Goal: Obtain resource: Obtain resource

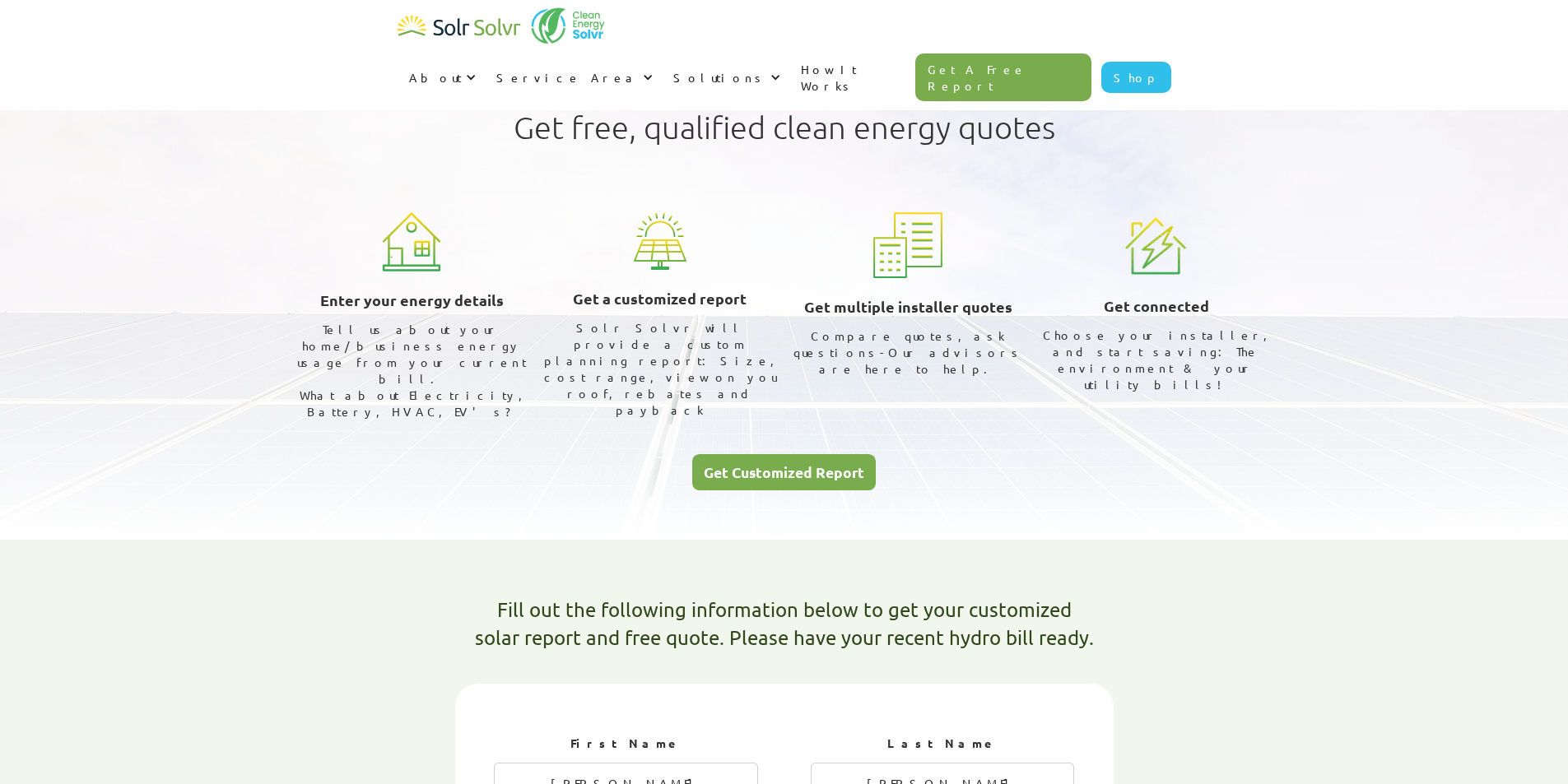
select select "ENMAX"
select select "75%"
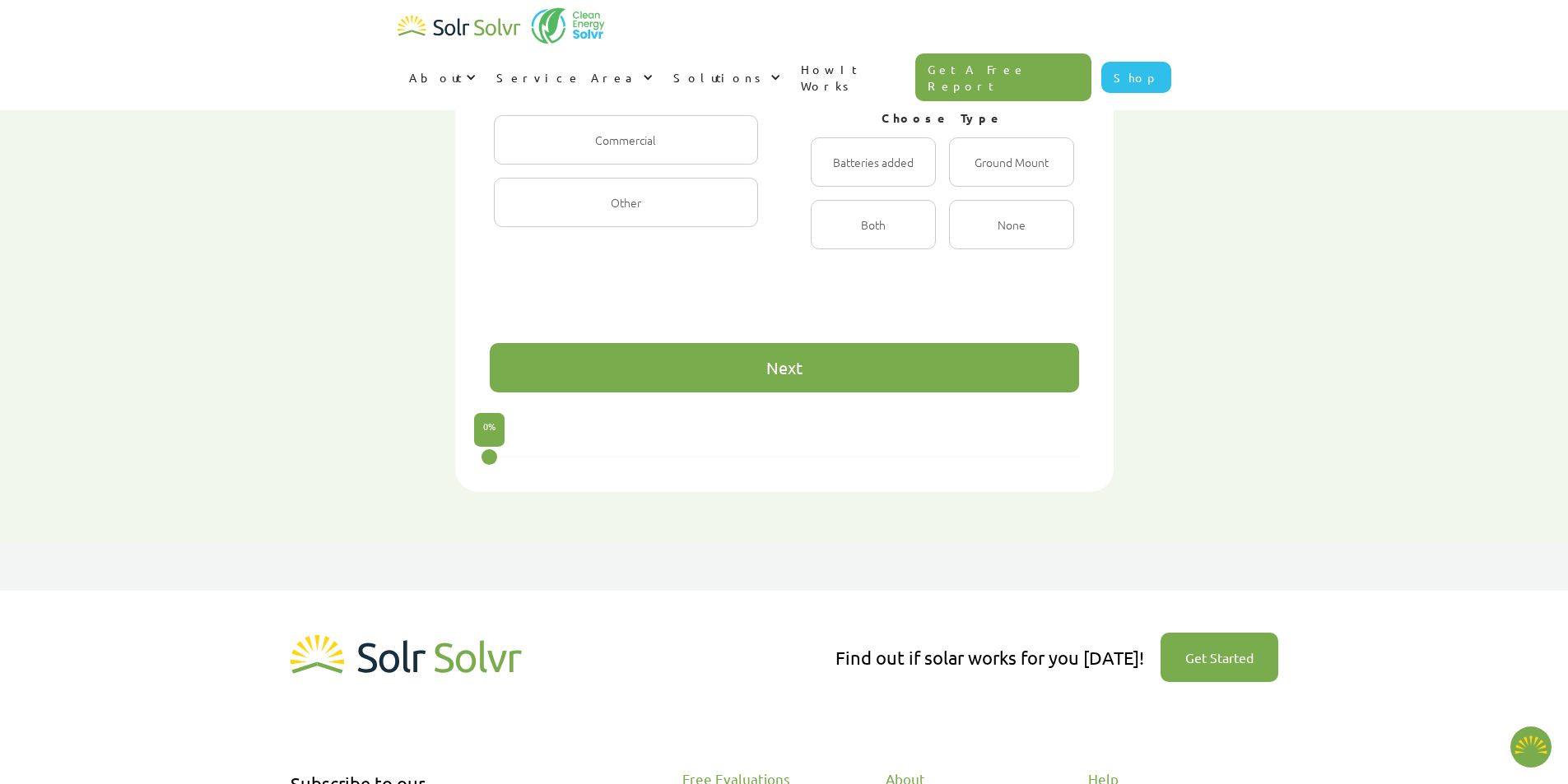
scroll to position [1148, 0]
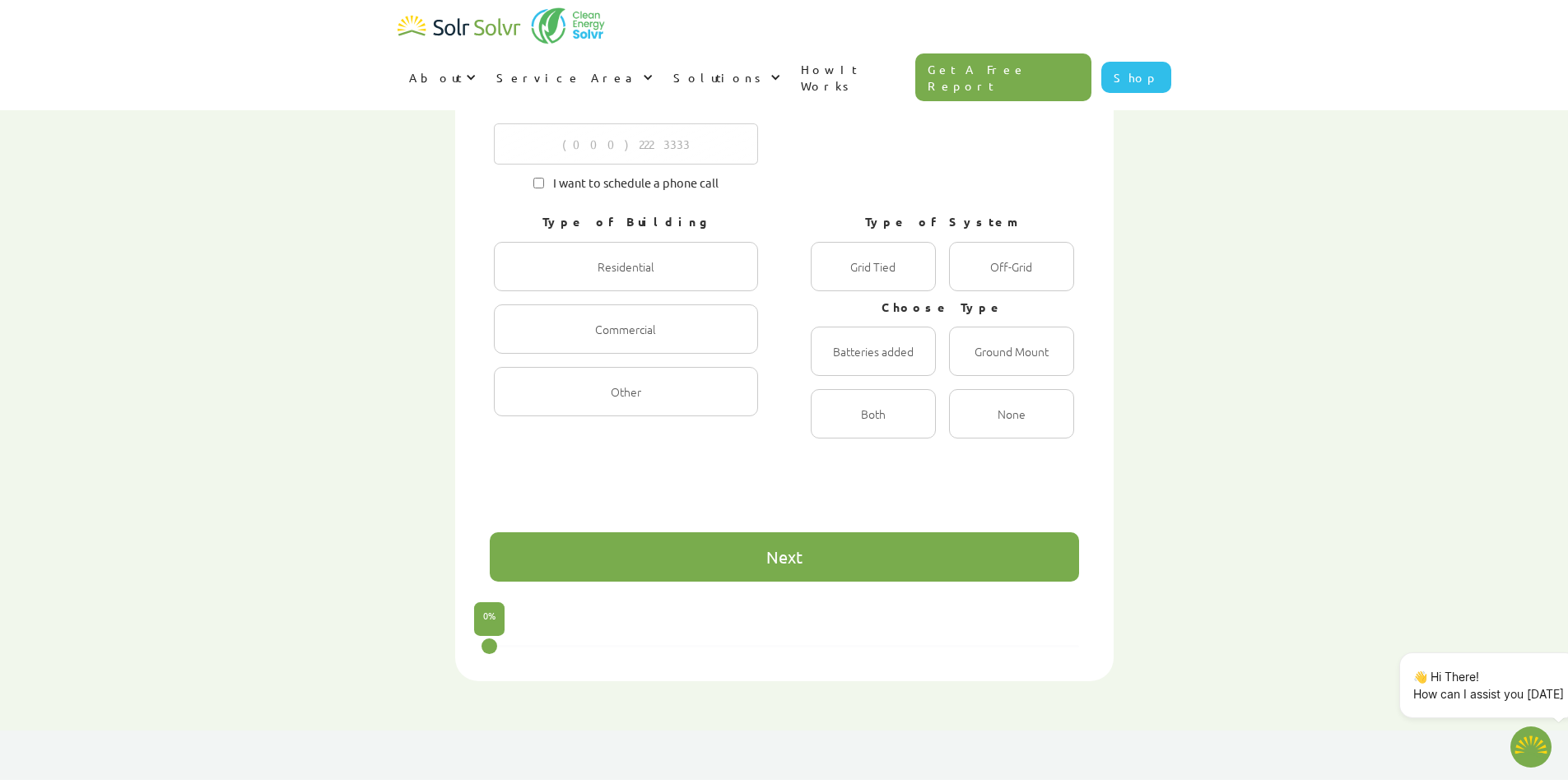
type textarea "x"
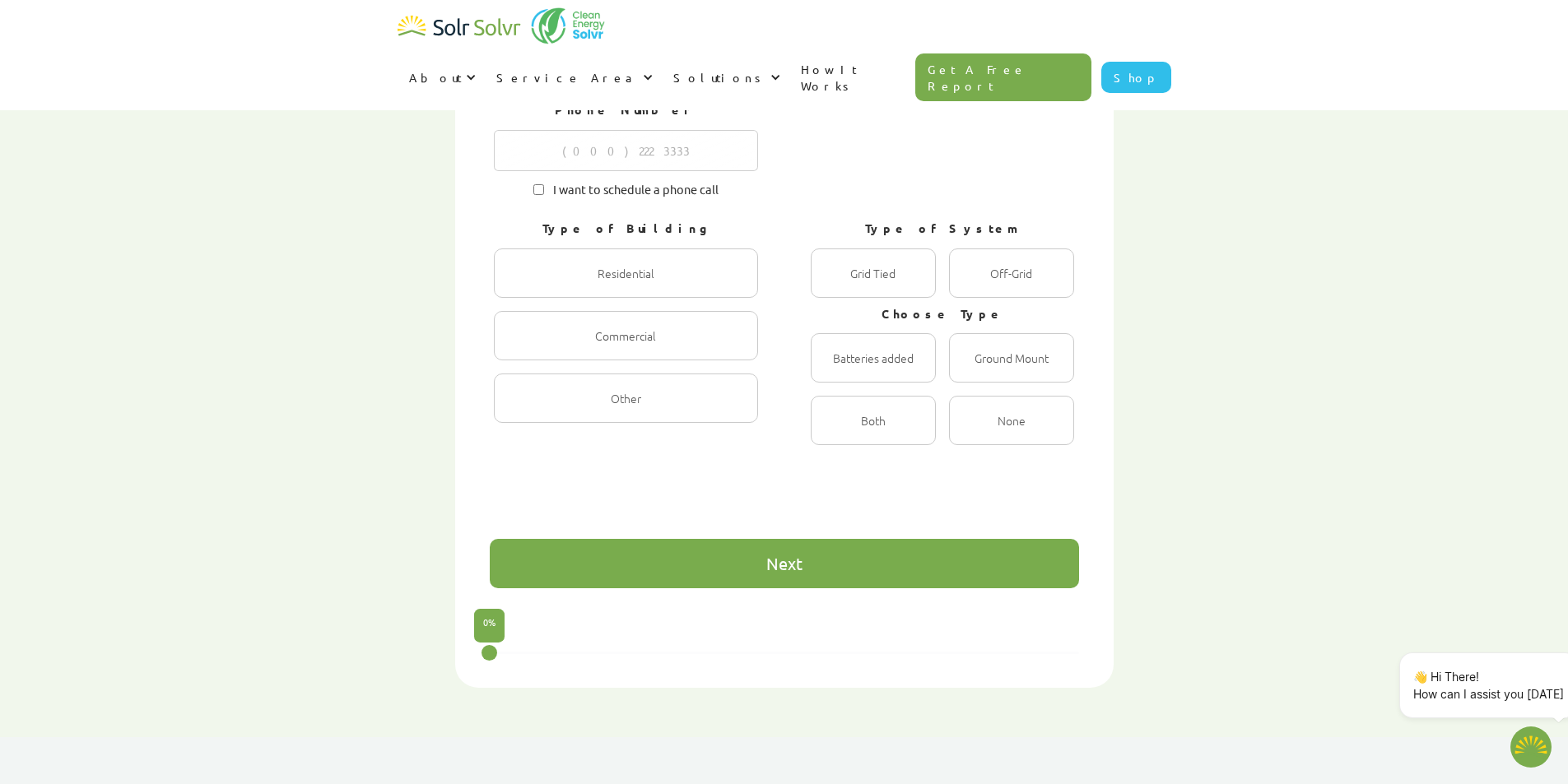
radio input "true"
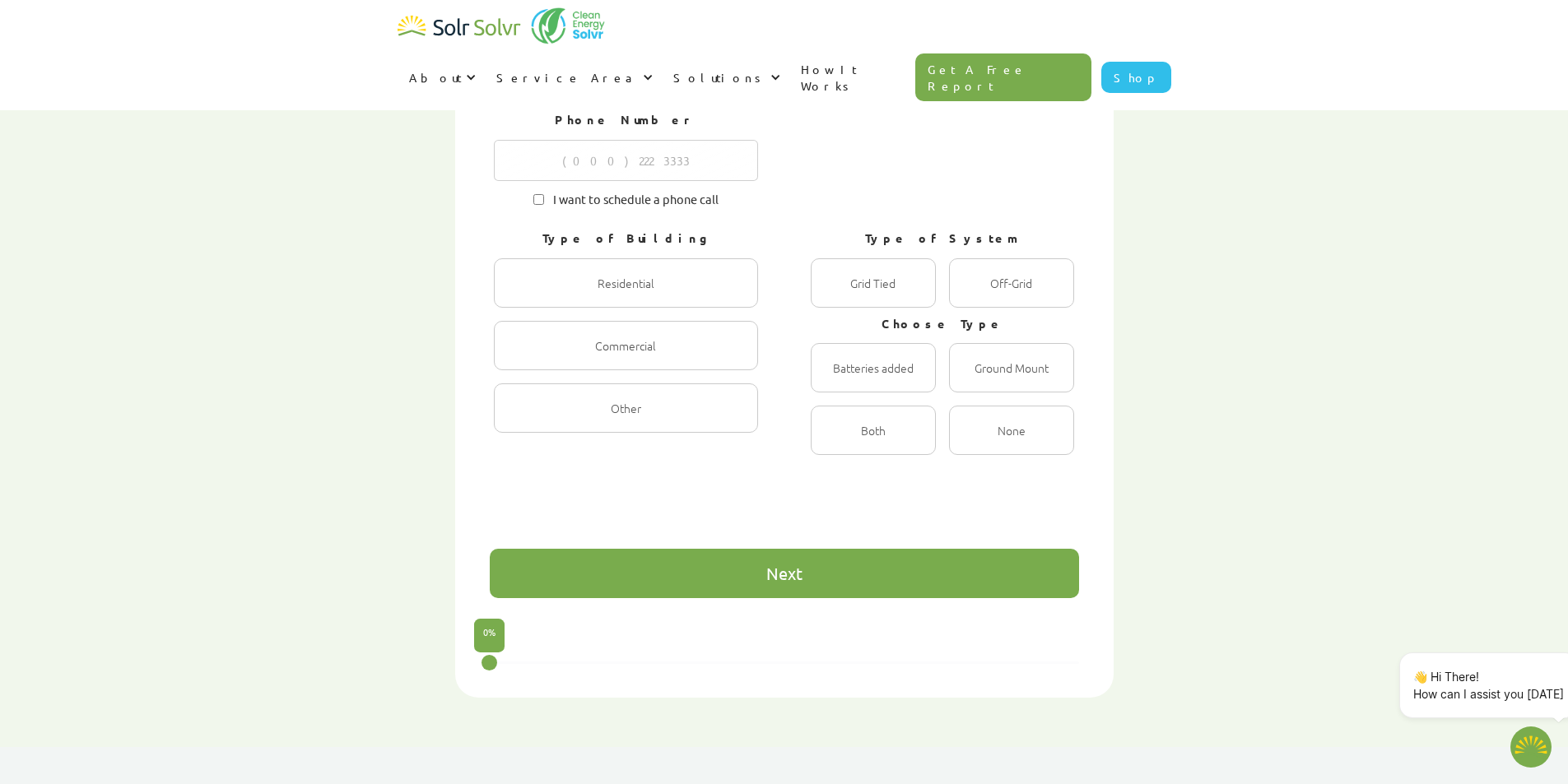
radio input "true"
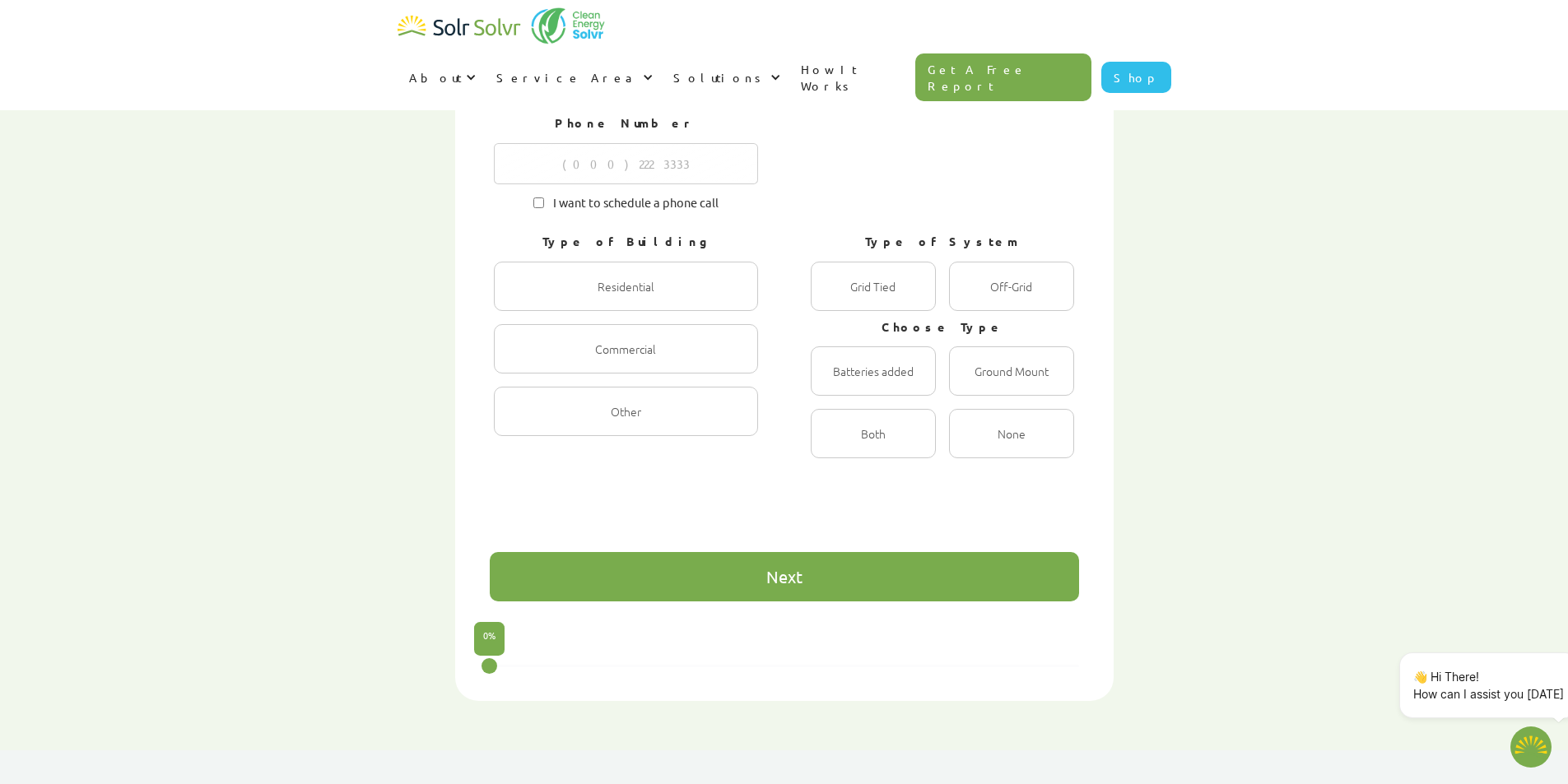
radio input "true"
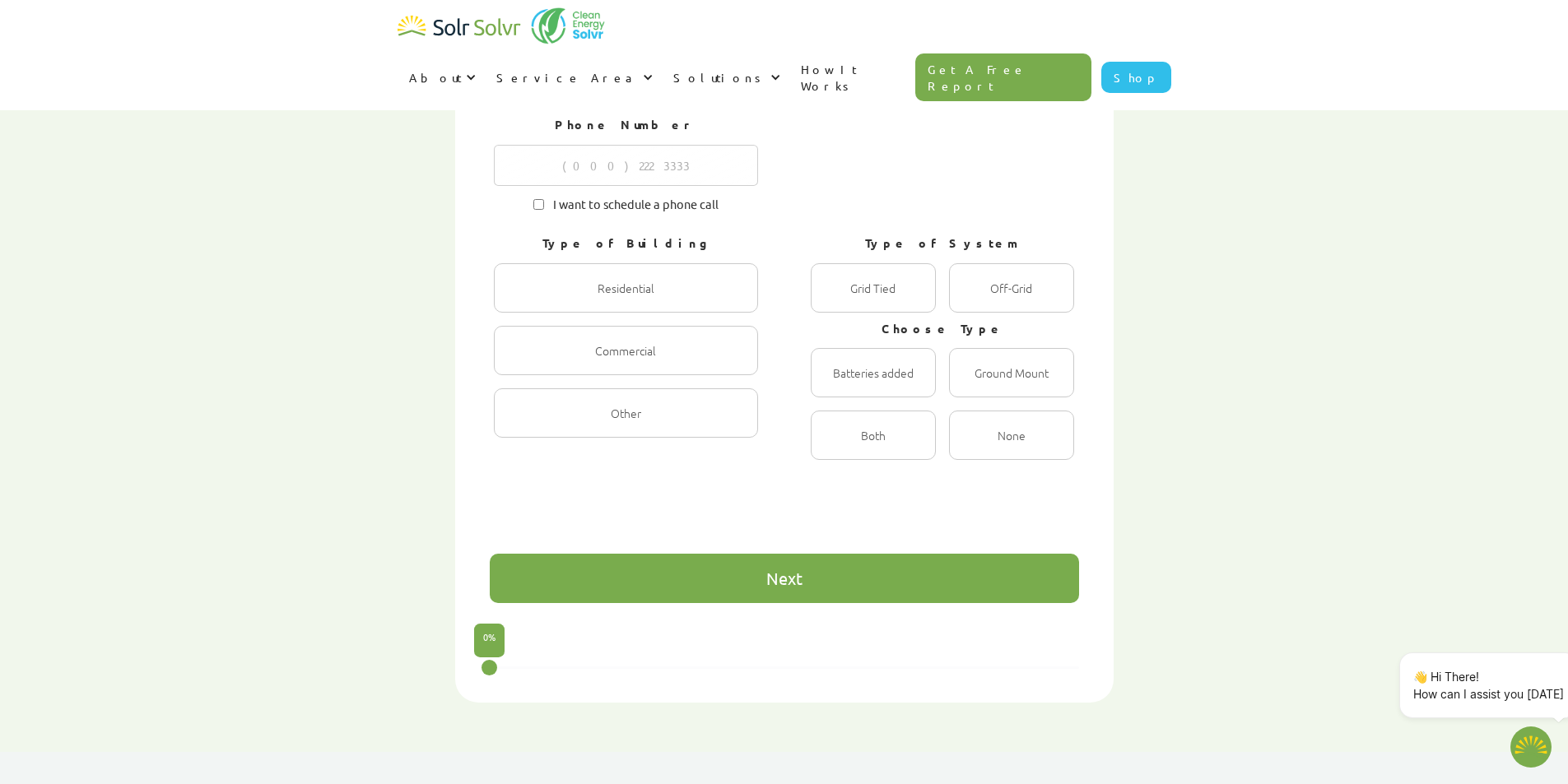
radio input "true"
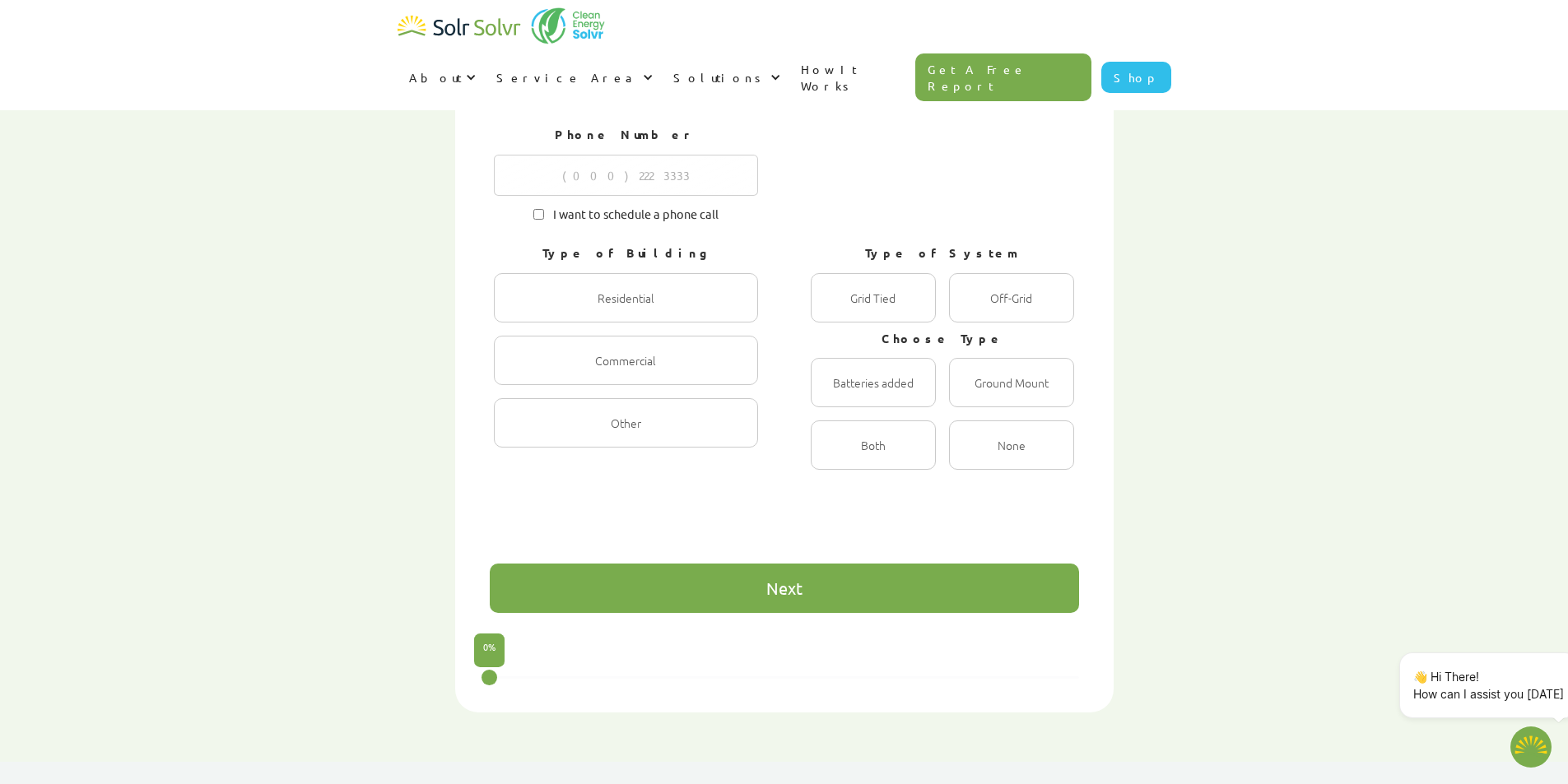
radio input "false"
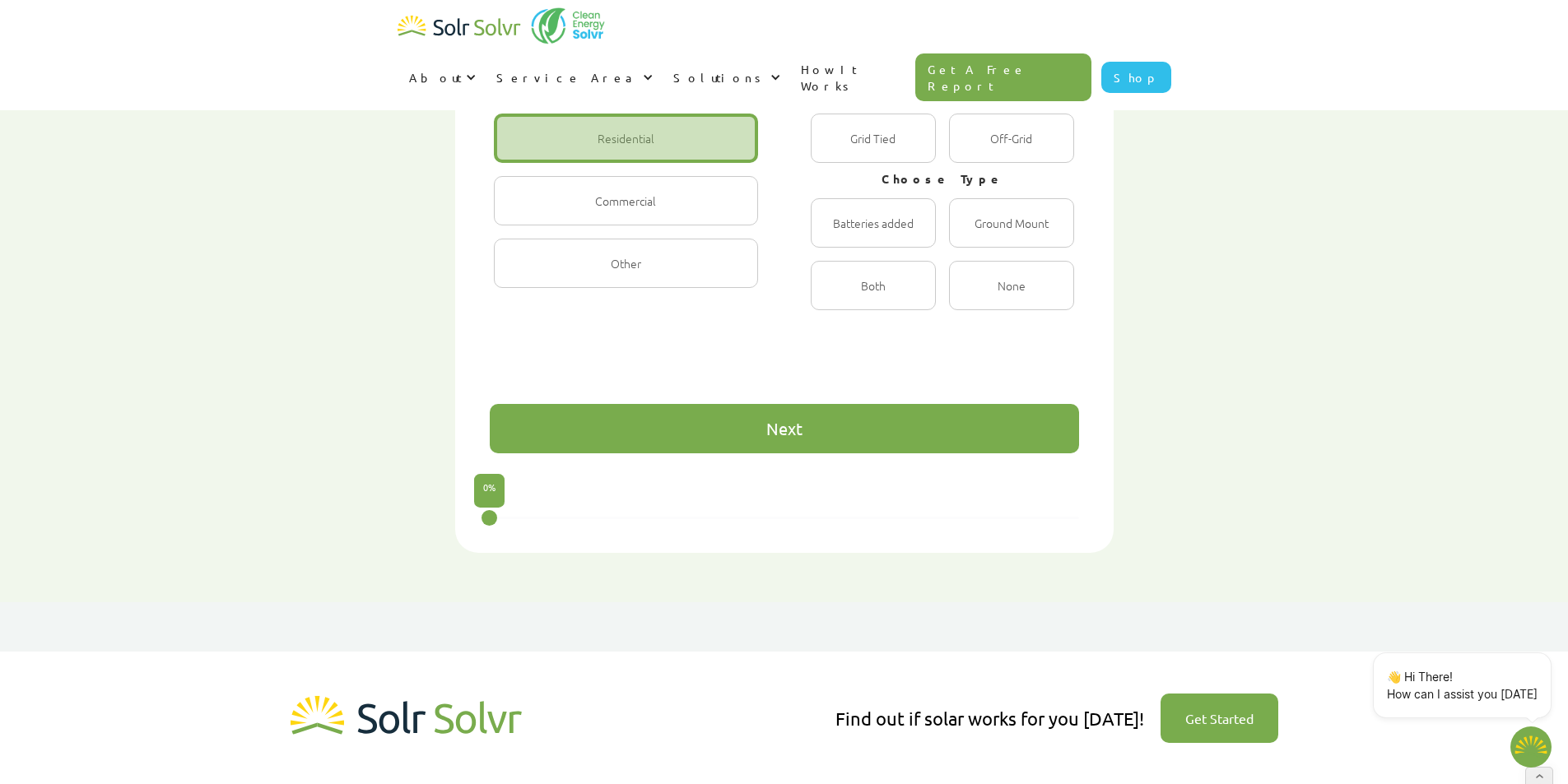
scroll to position [984, 0]
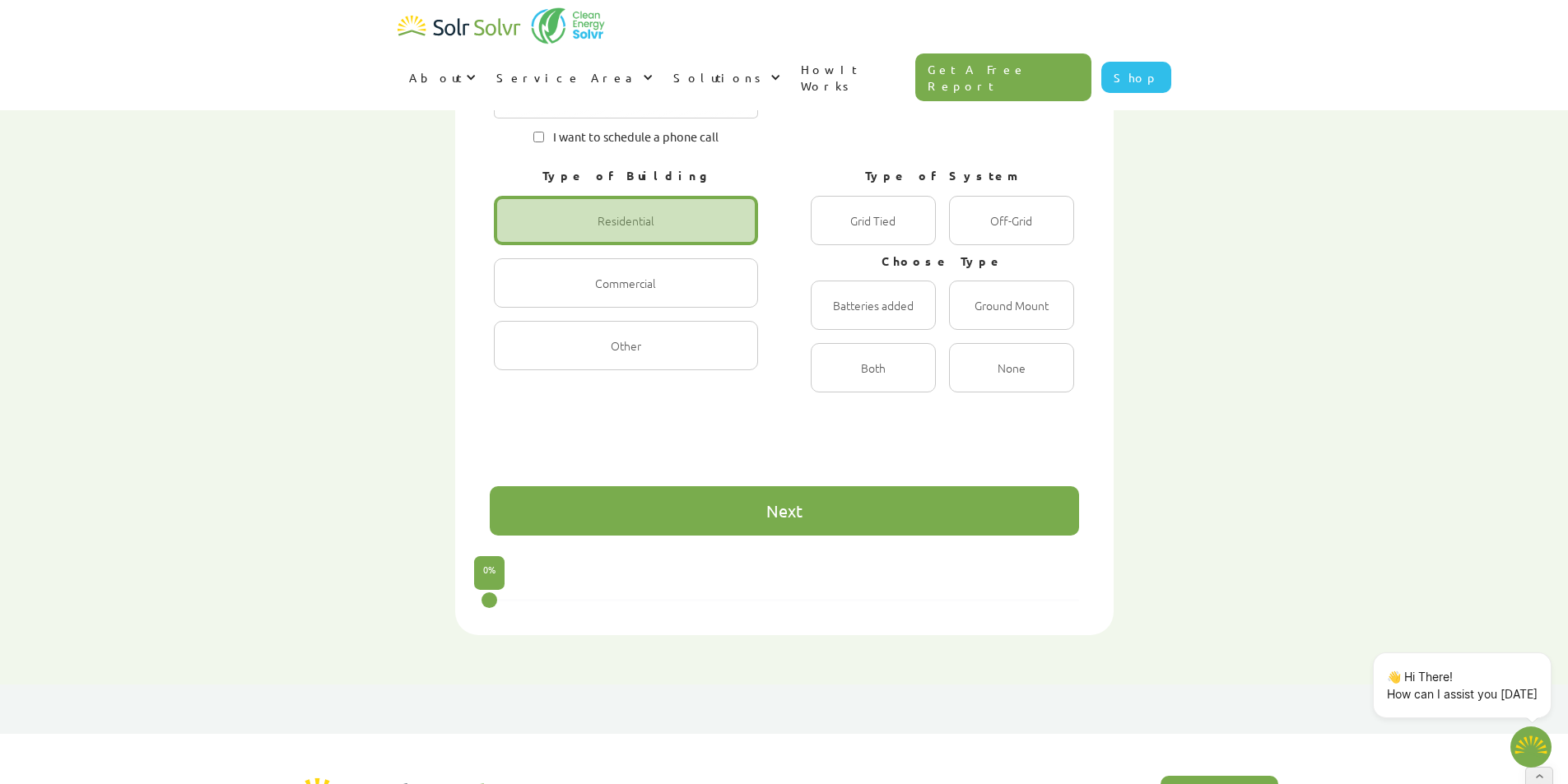
type textarea "x"
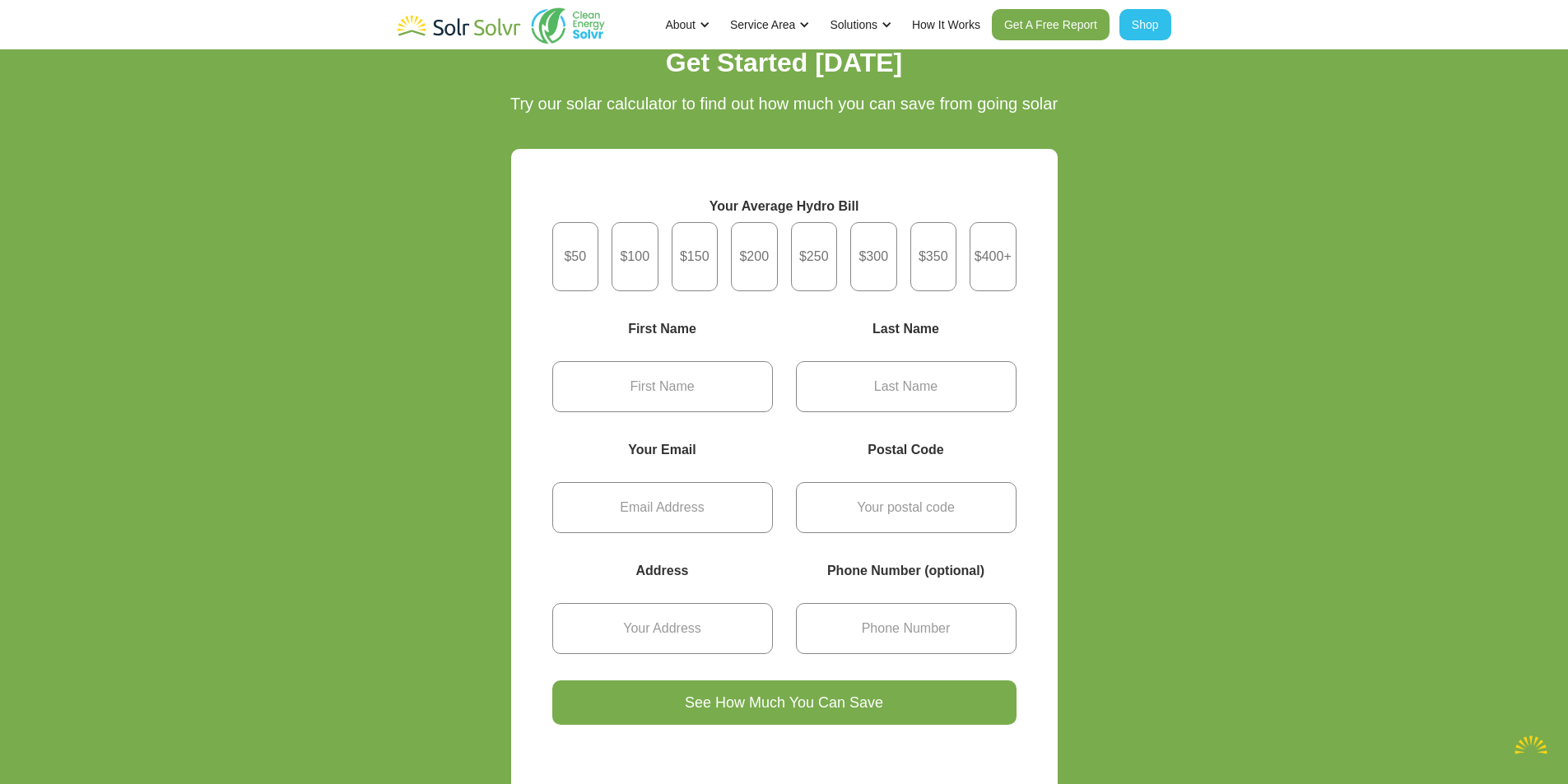
scroll to position [247, 0]
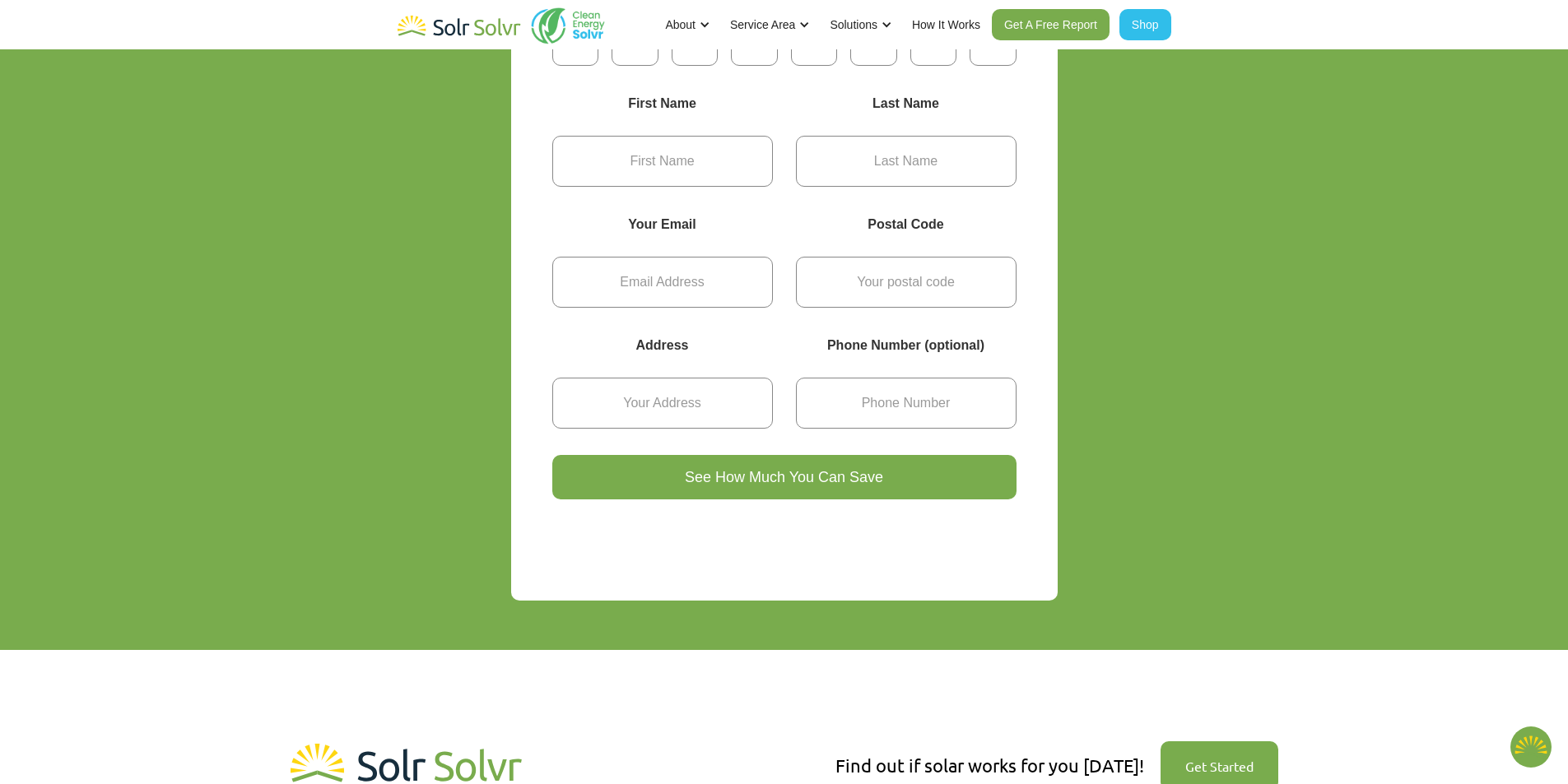
type textarea "x"
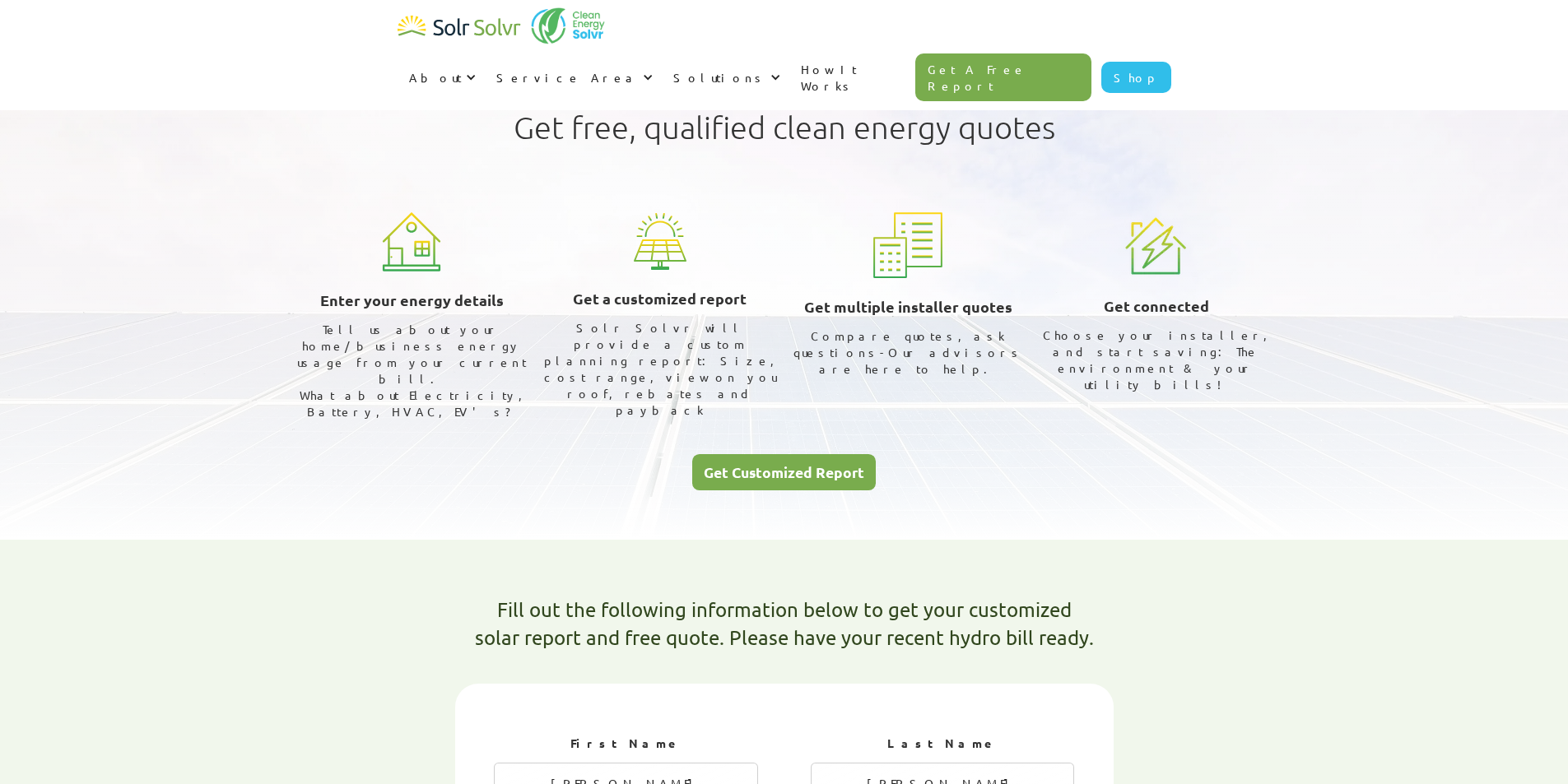
select select "ENMAX"
select select "75%"
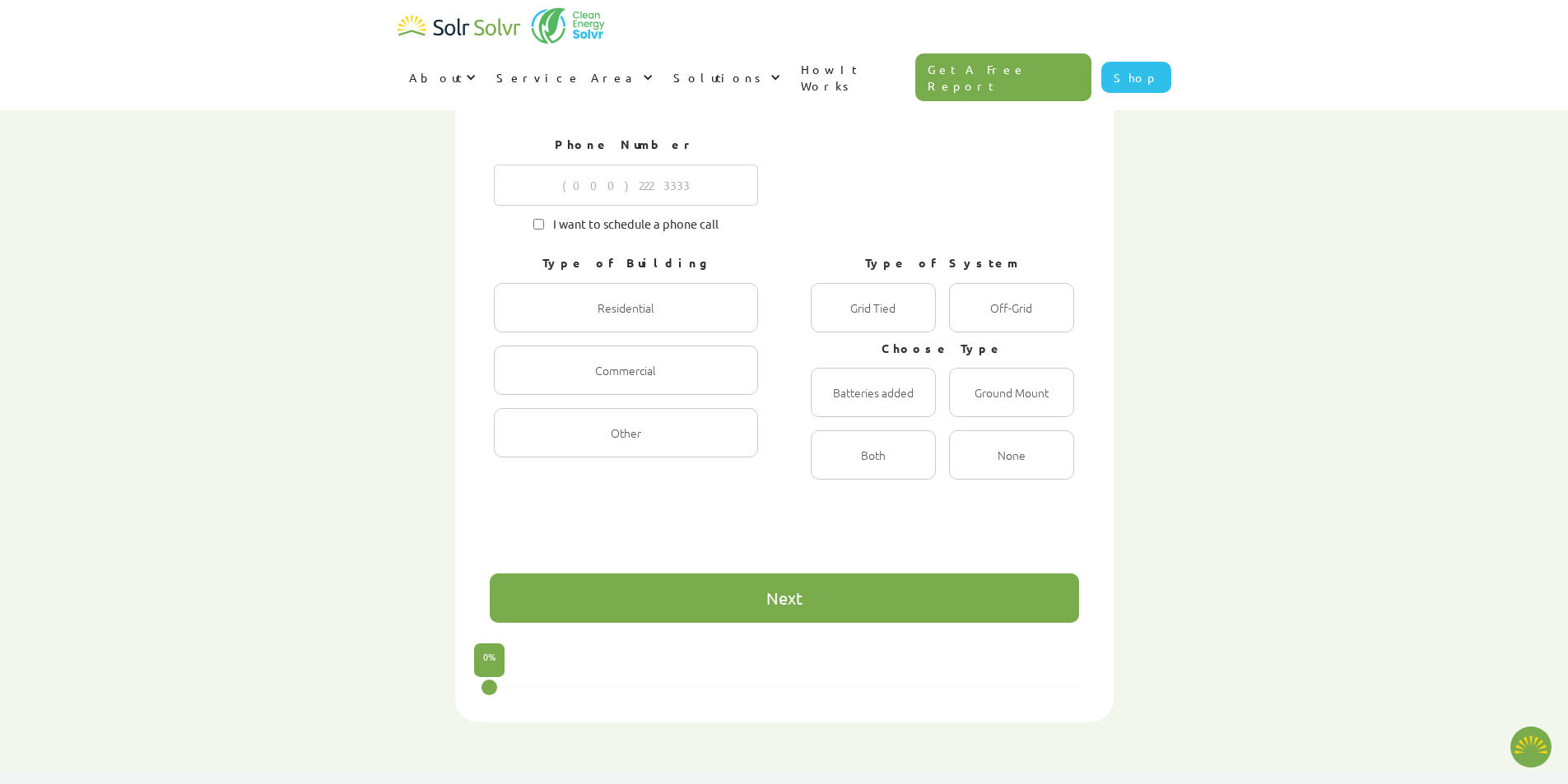
type textarea "x"
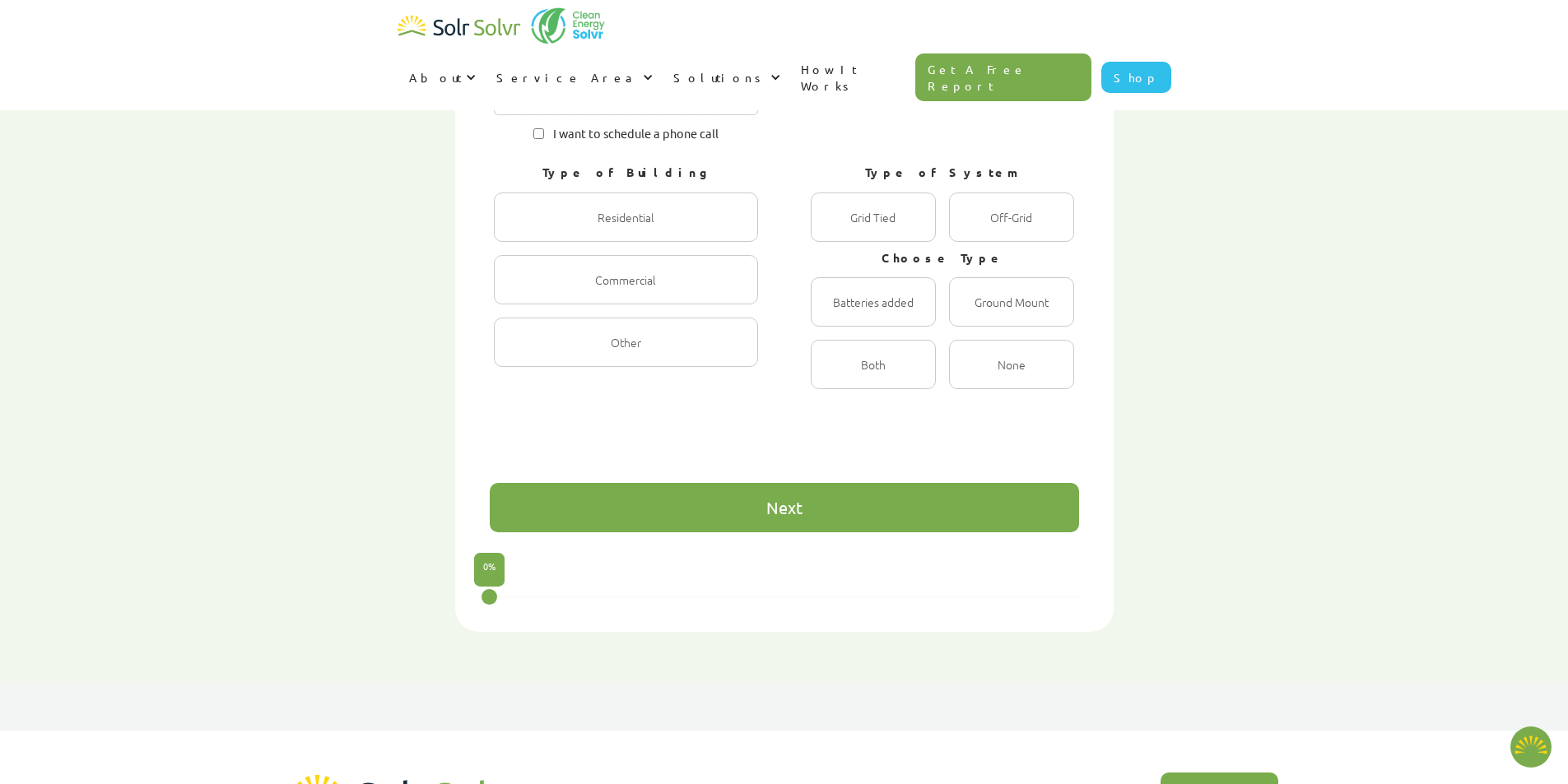
radio input "true"
radio input "false"
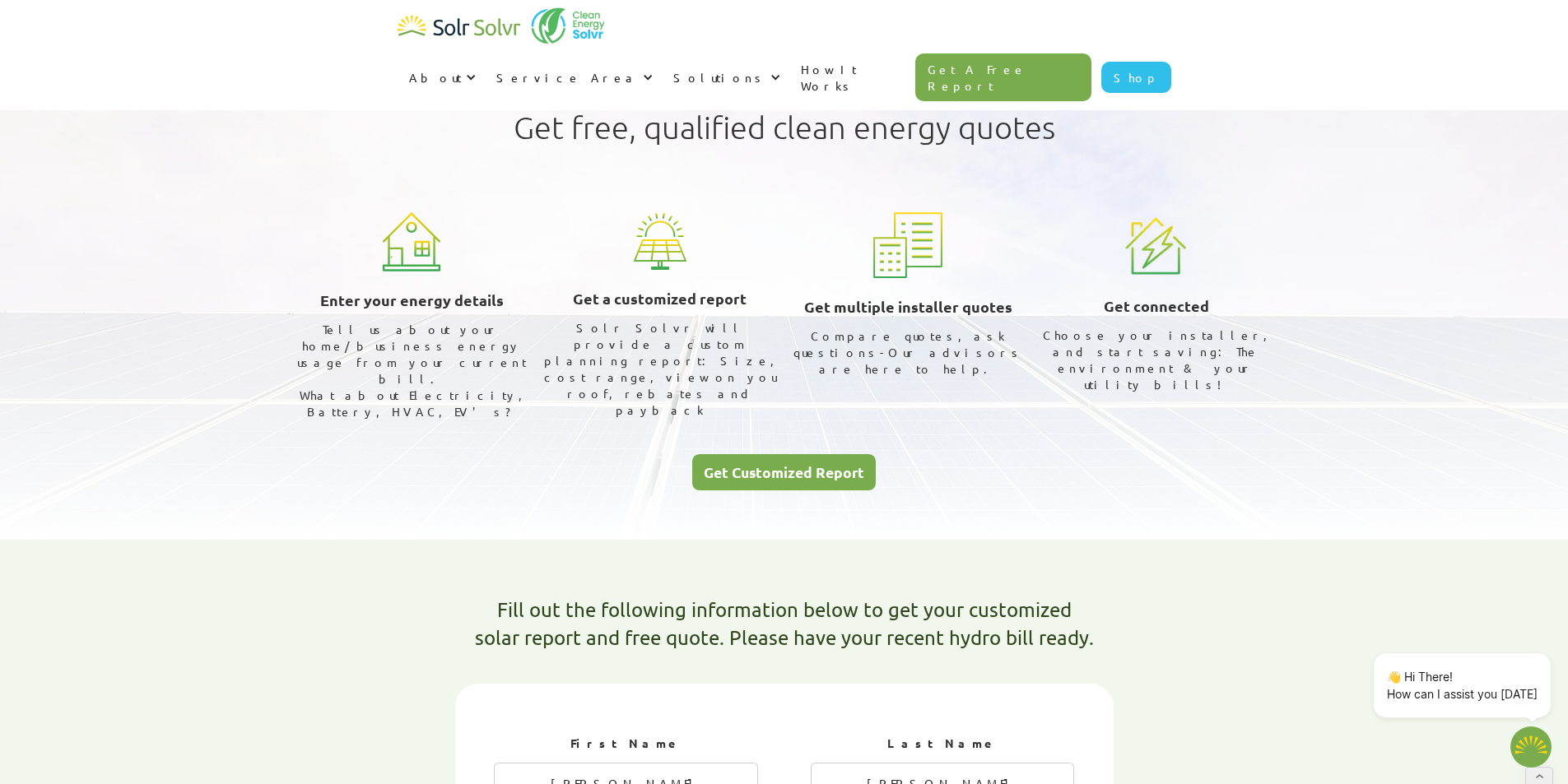
click at [528, 33] on link "home" at bounding box center [500, 22] width 207 height 44
type textarea "x"
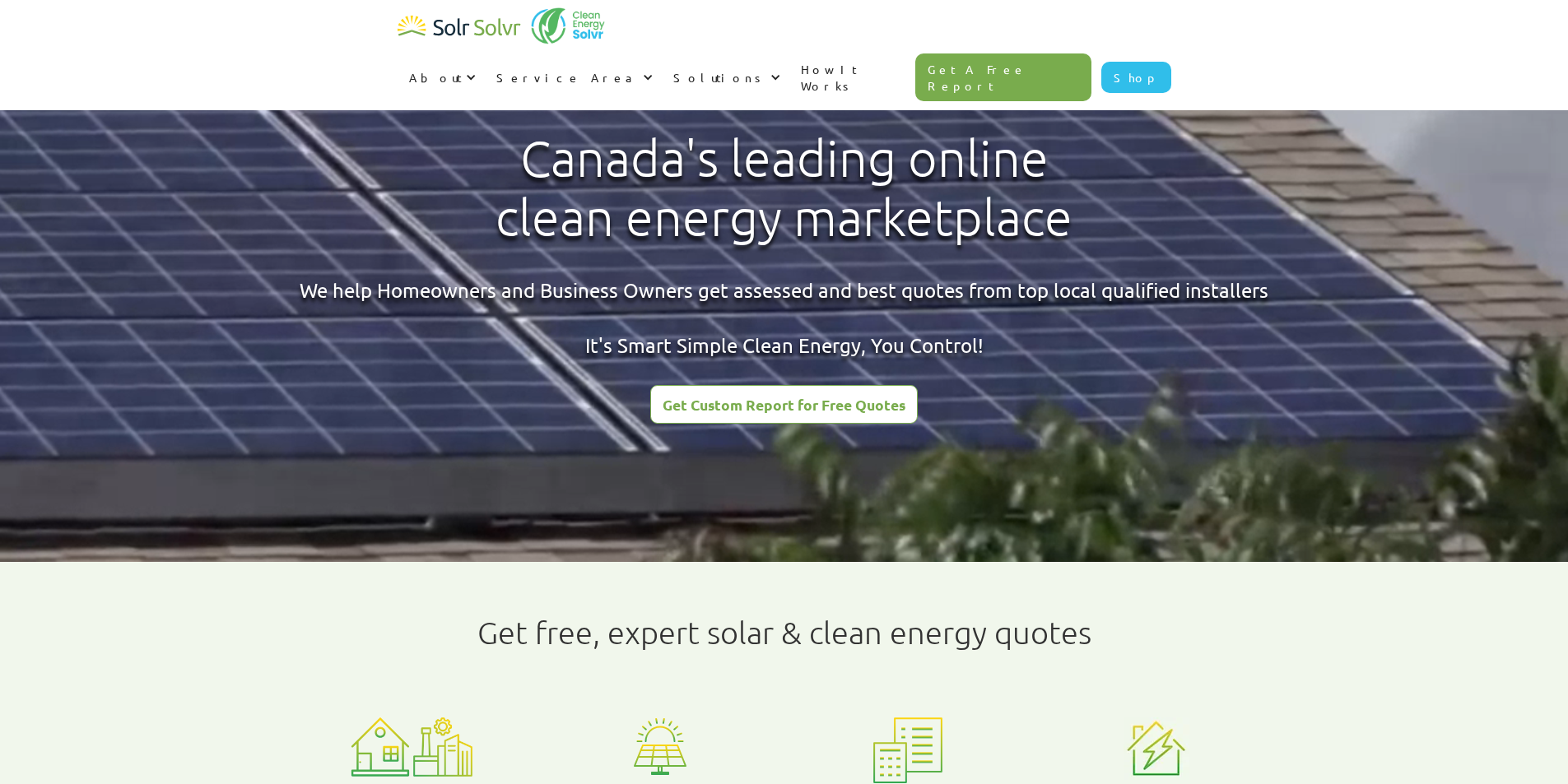
type input "[PERSON_NAME]"
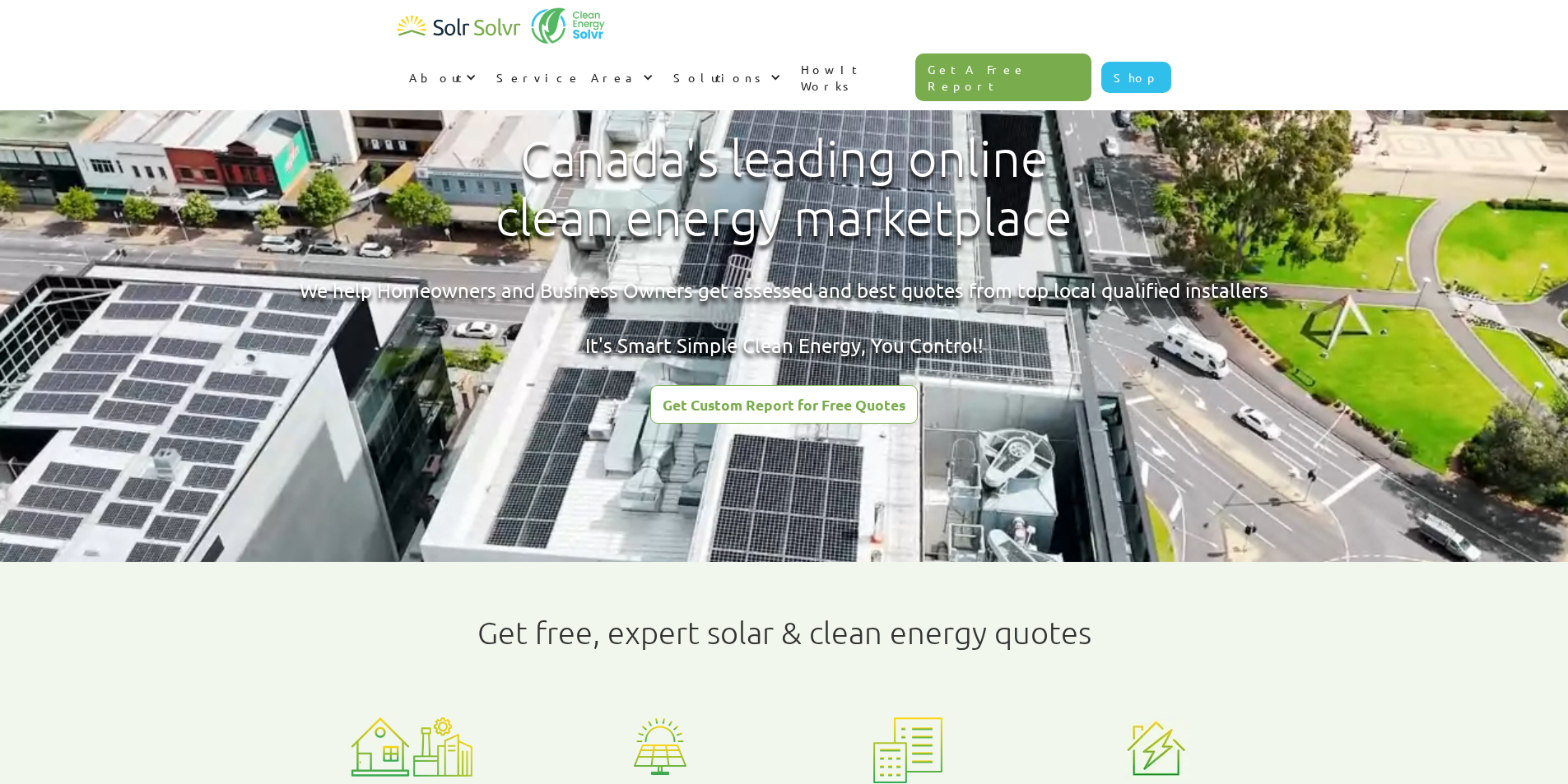
type input "[PERSON_NAME]"
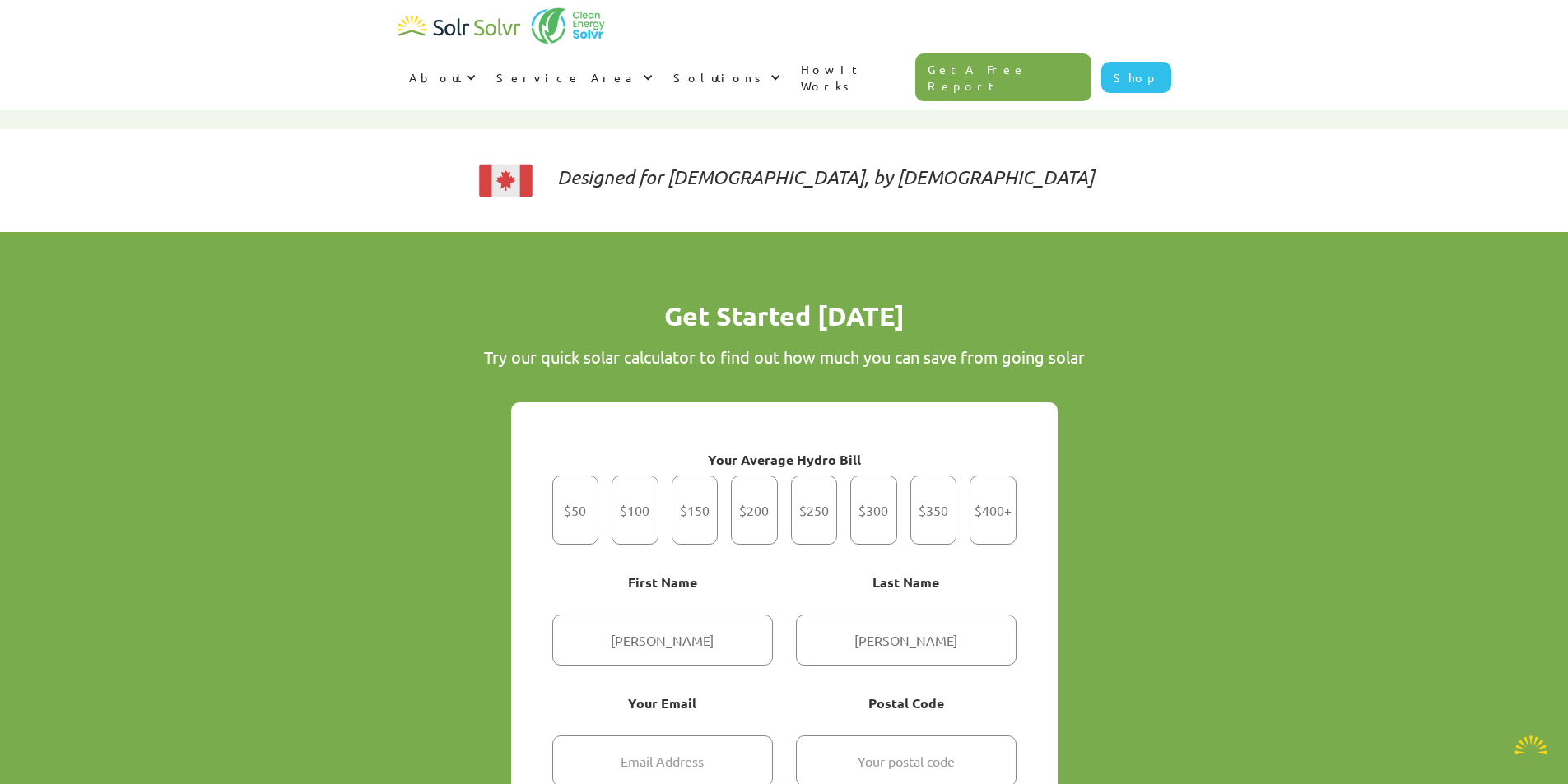
type textarea "x"
radio input "true"
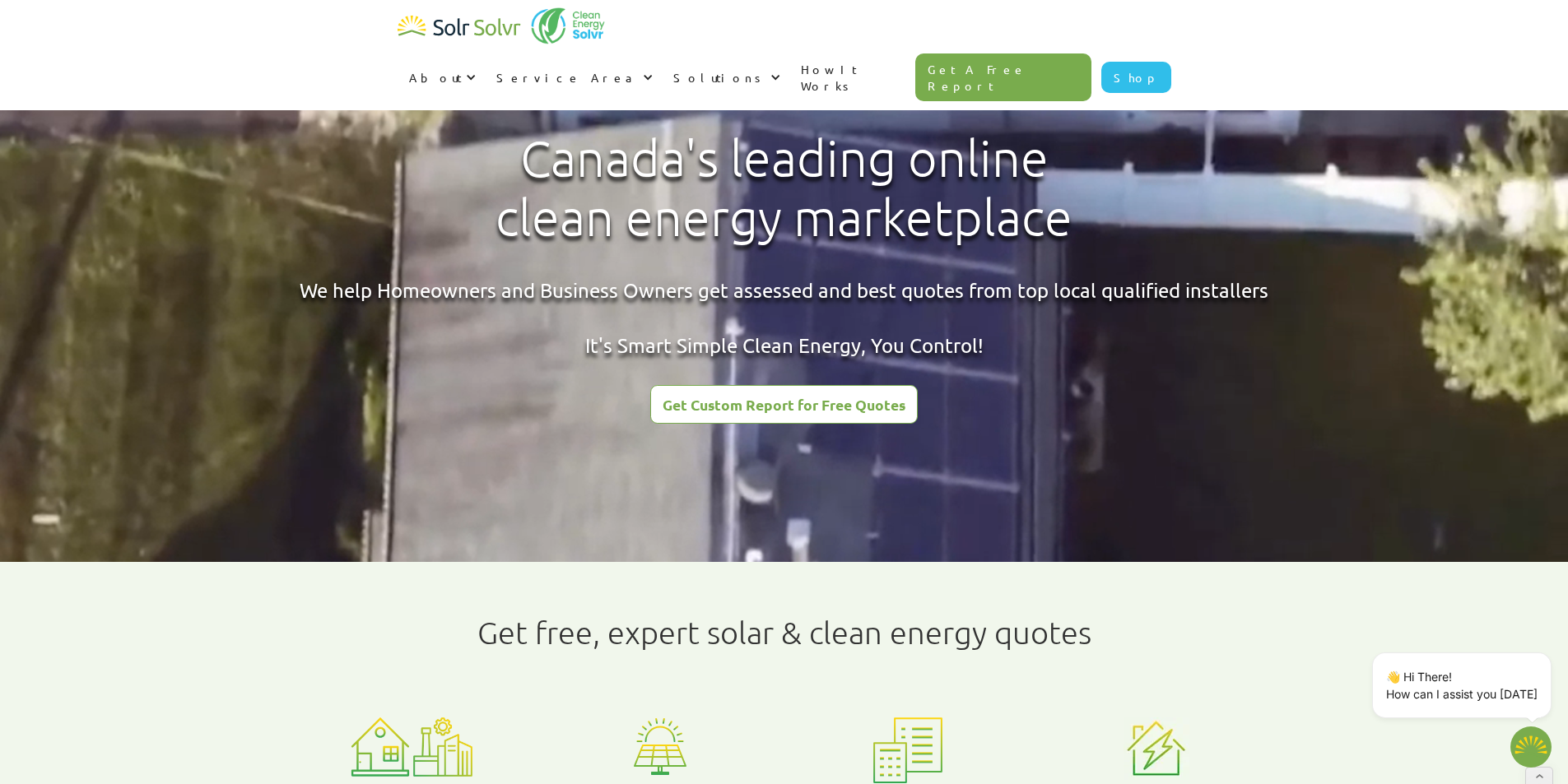
click at [780, 409] on div "Get Custom Report for Free Quotes" at bounding box center [784, 404] width 243 height 15
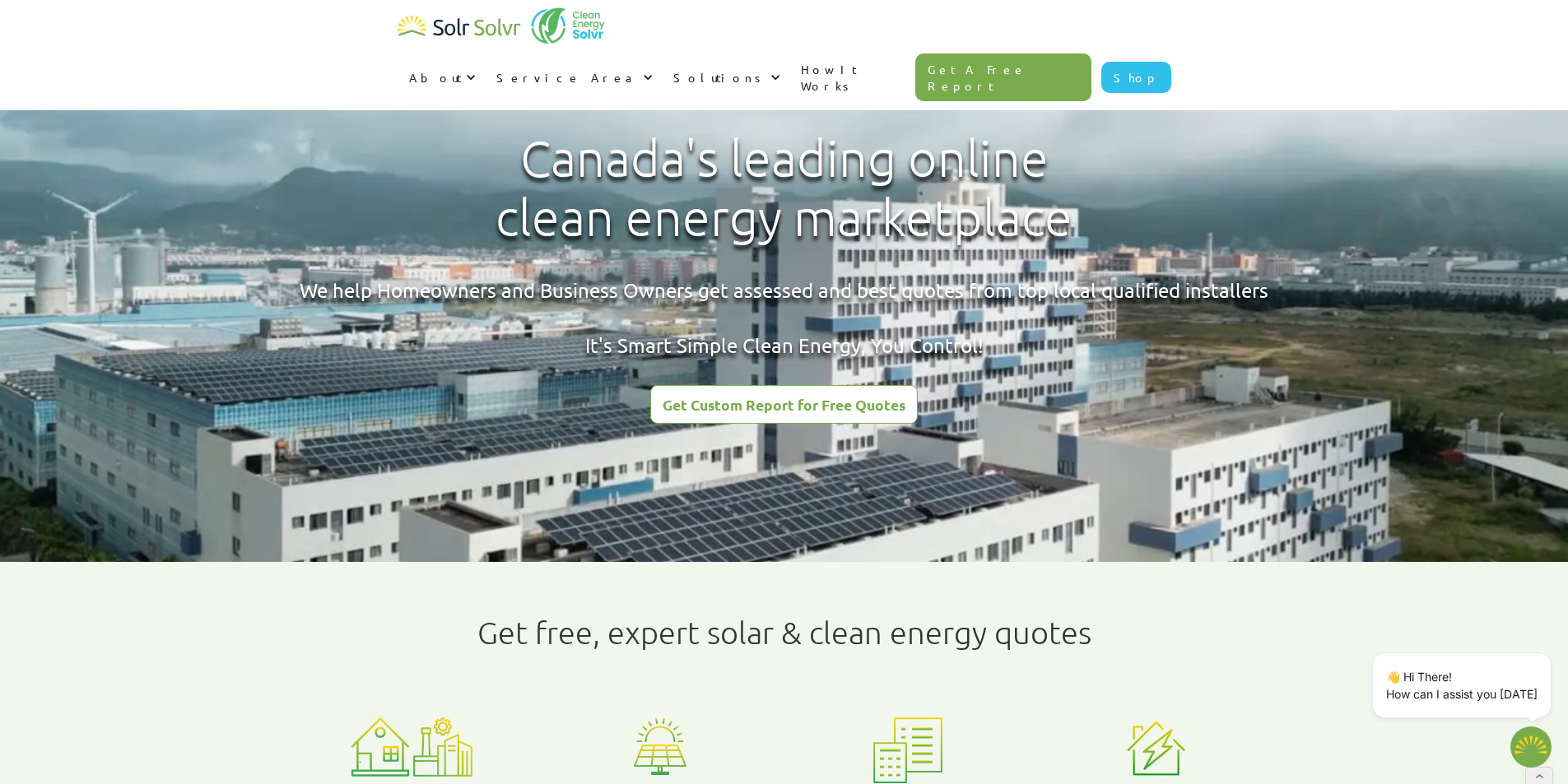
type textarea "x"
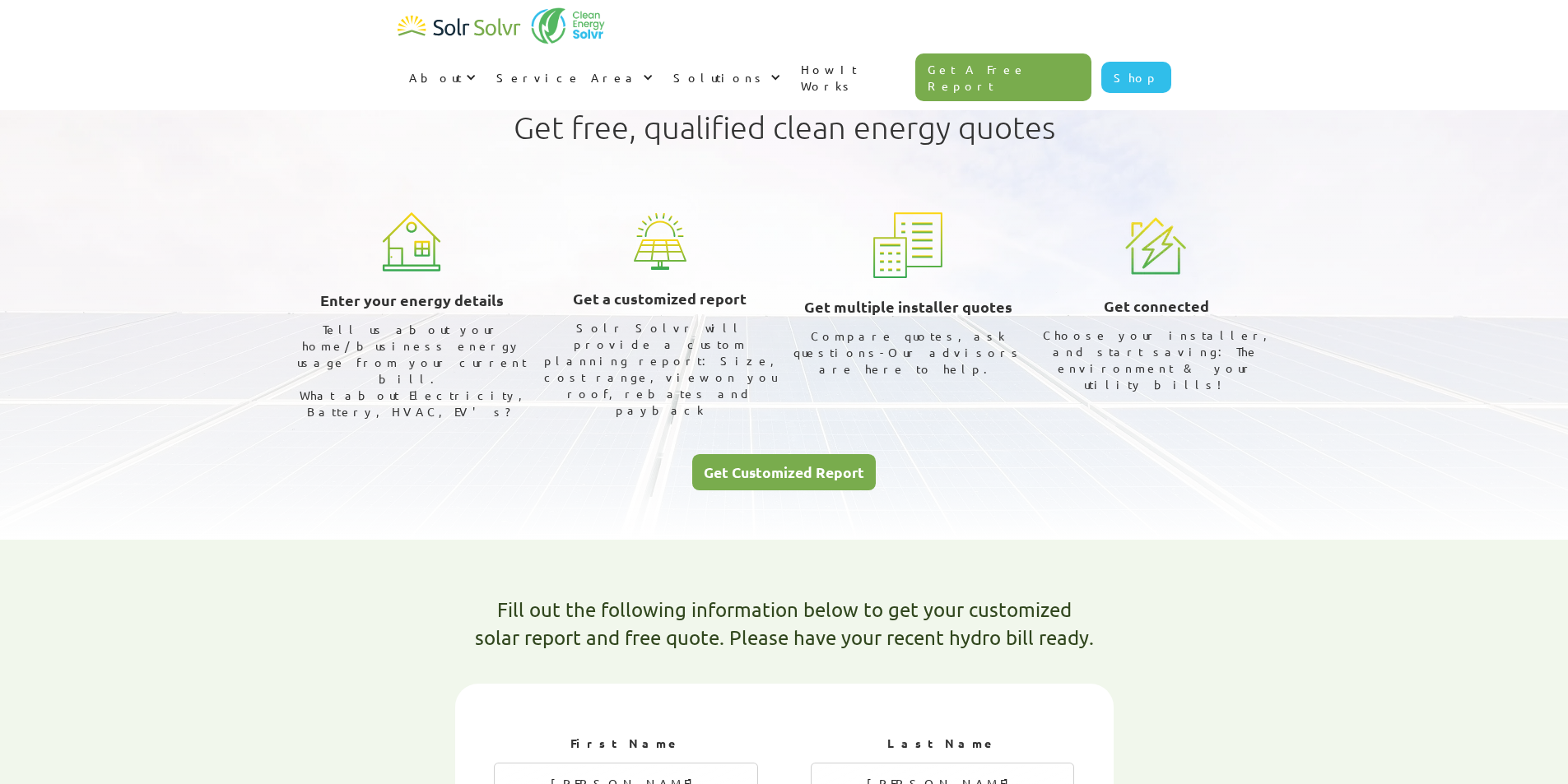
select select "ENMAX"
select select "75%"
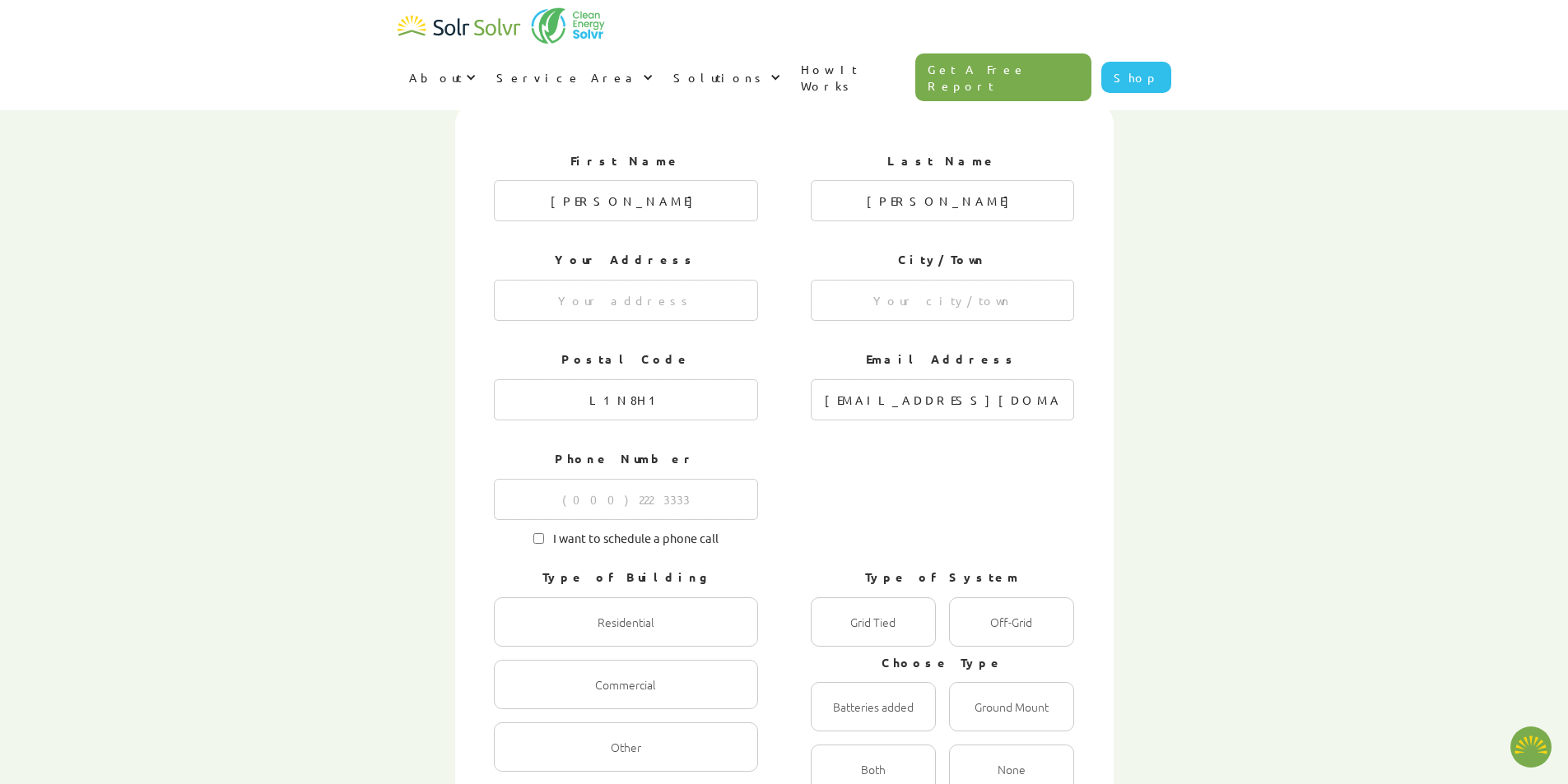
type textarea "x"
radio input "true"
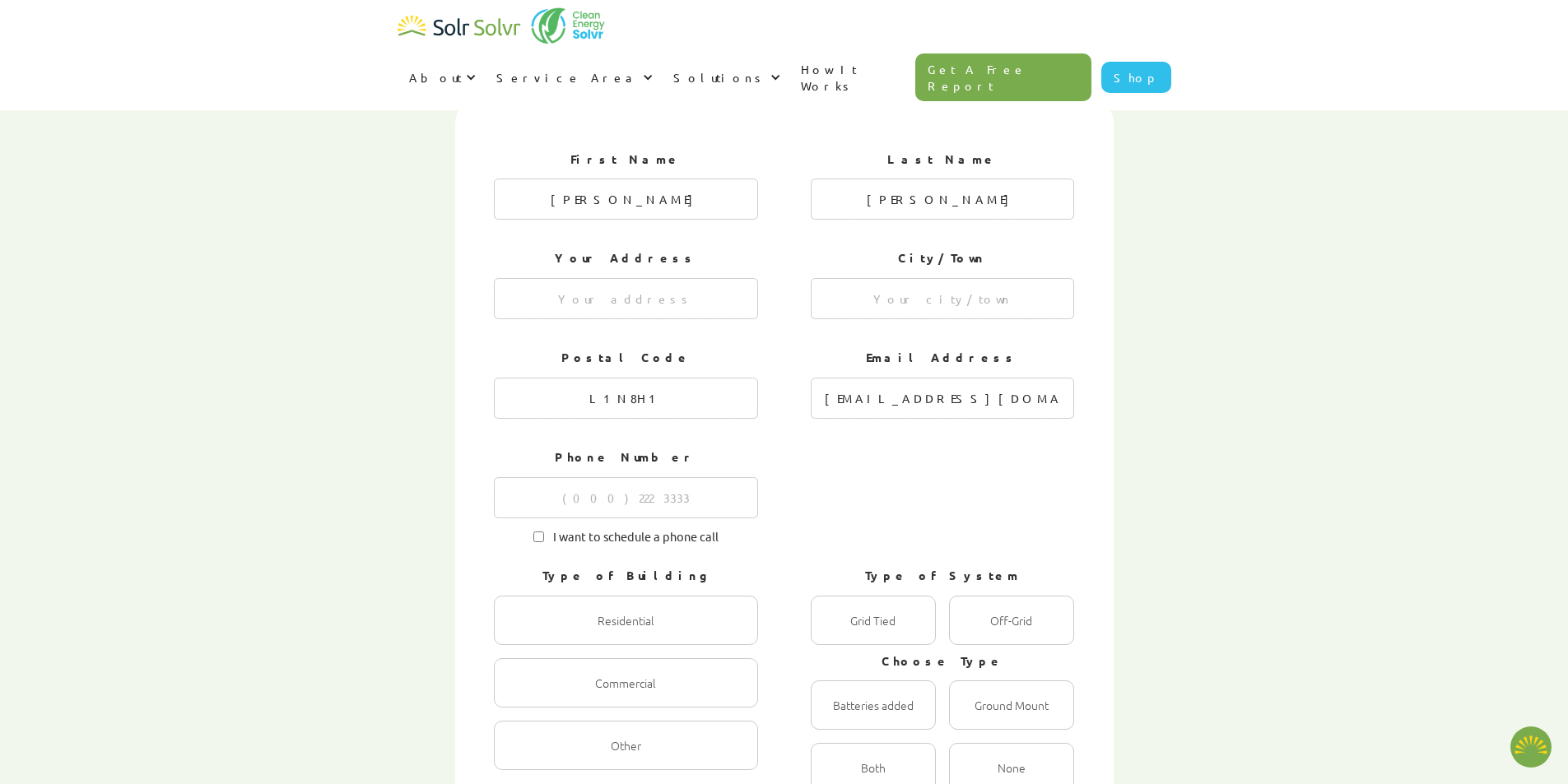
scroll to position [658, 0]
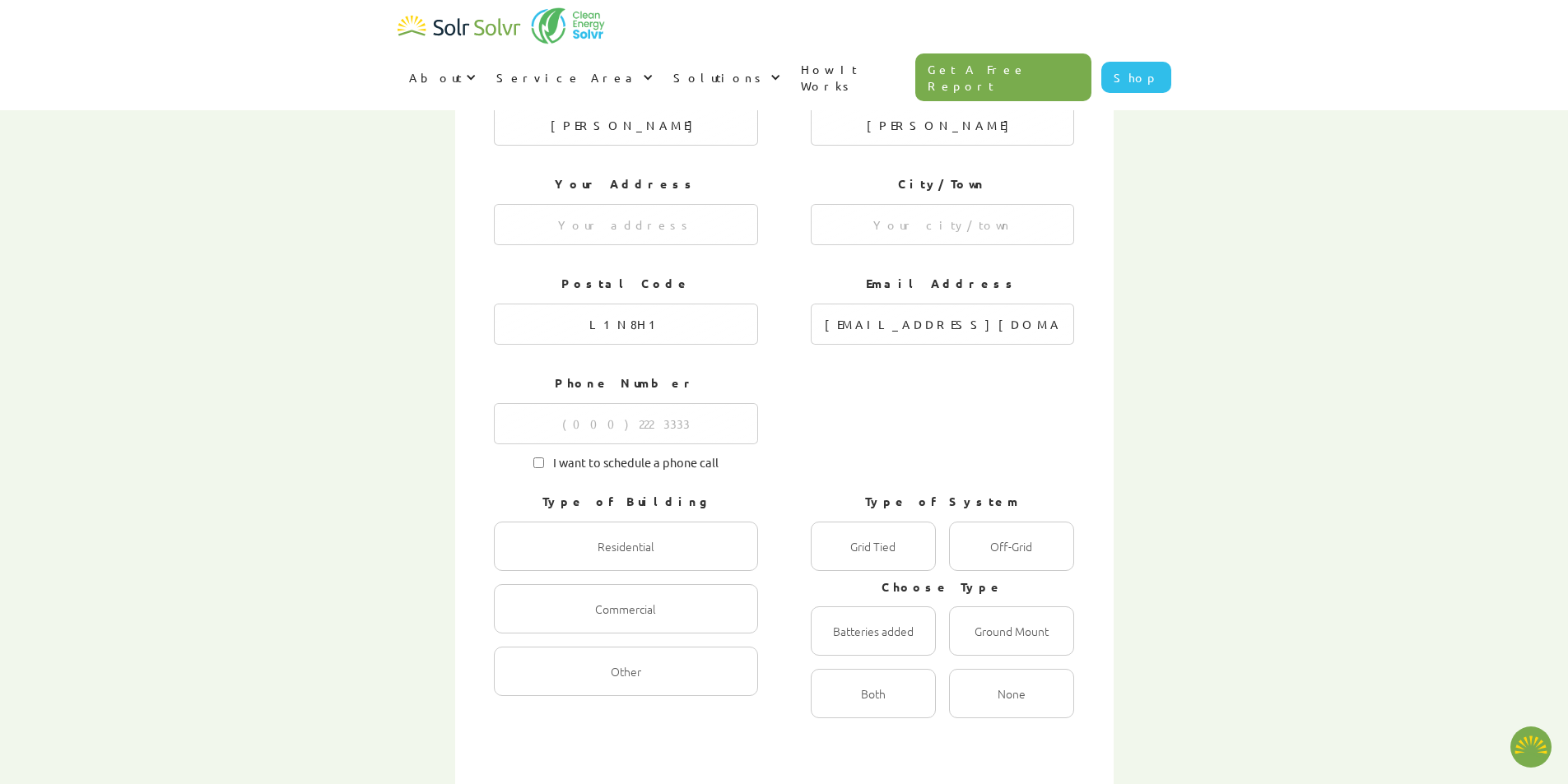
radio input "false"
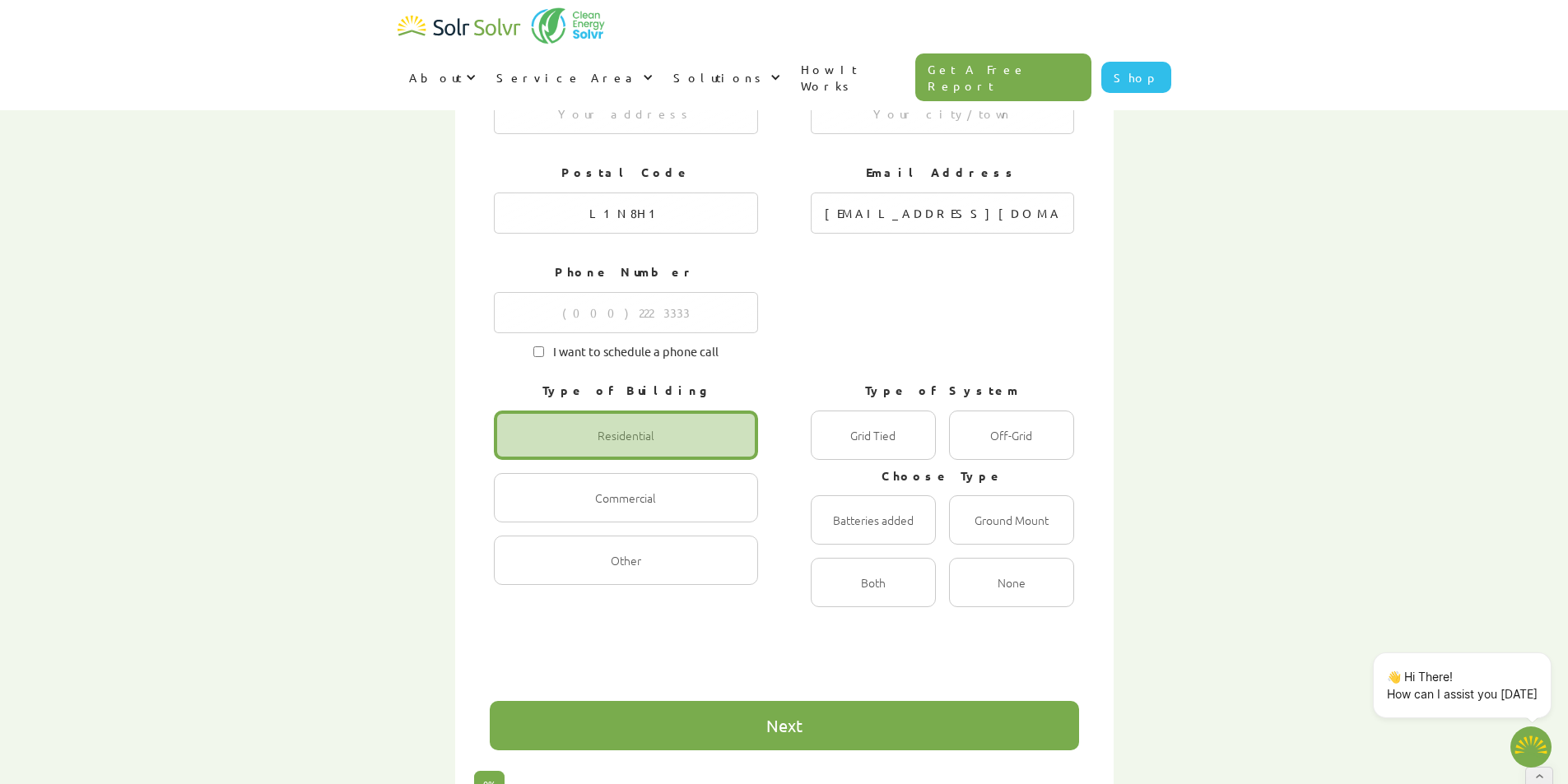
scroll to position [741, 0]
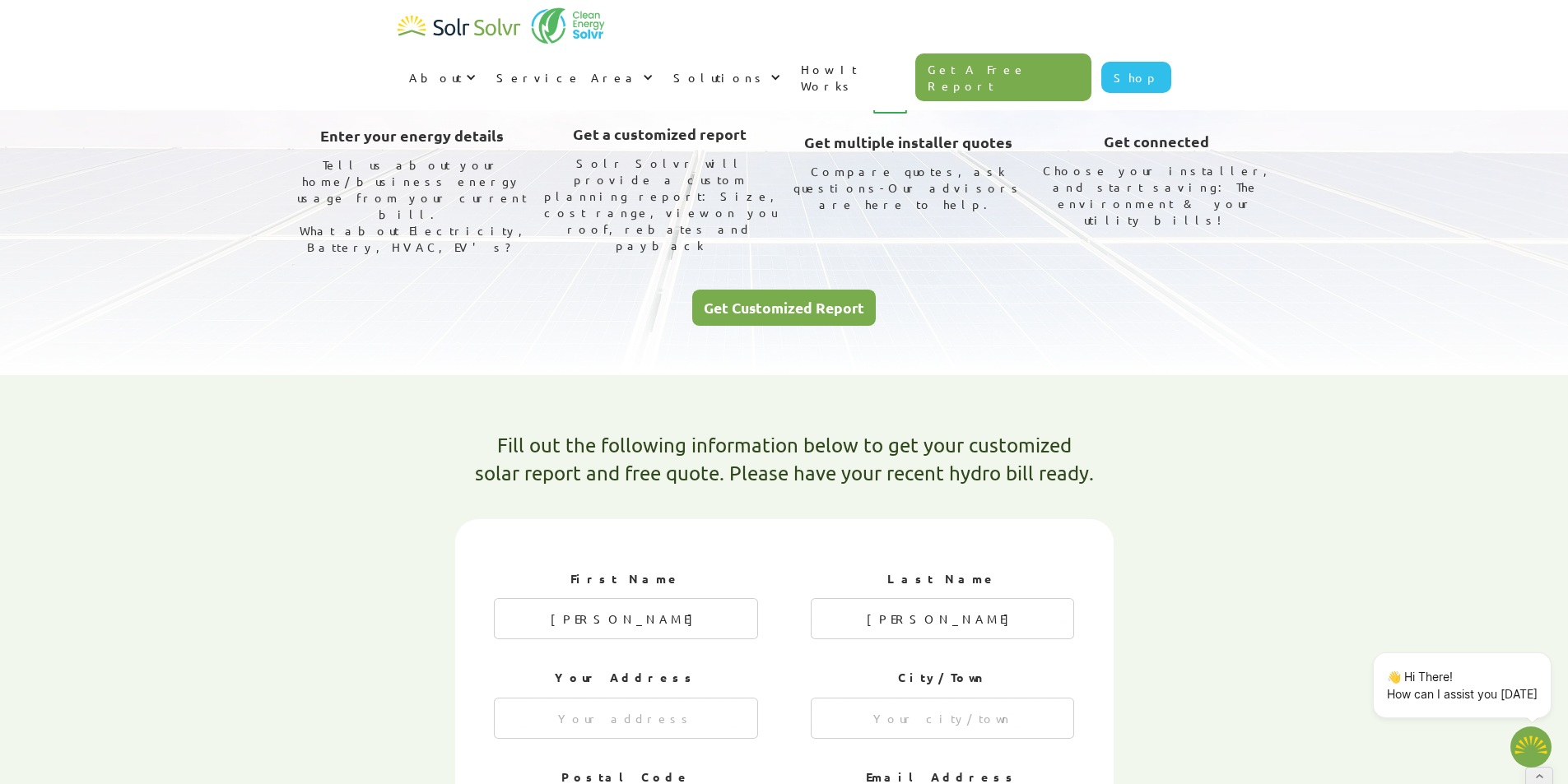
click at [782, 301] on div "Get Customized Report" at bounding box center [784, 308] width 160 height 15
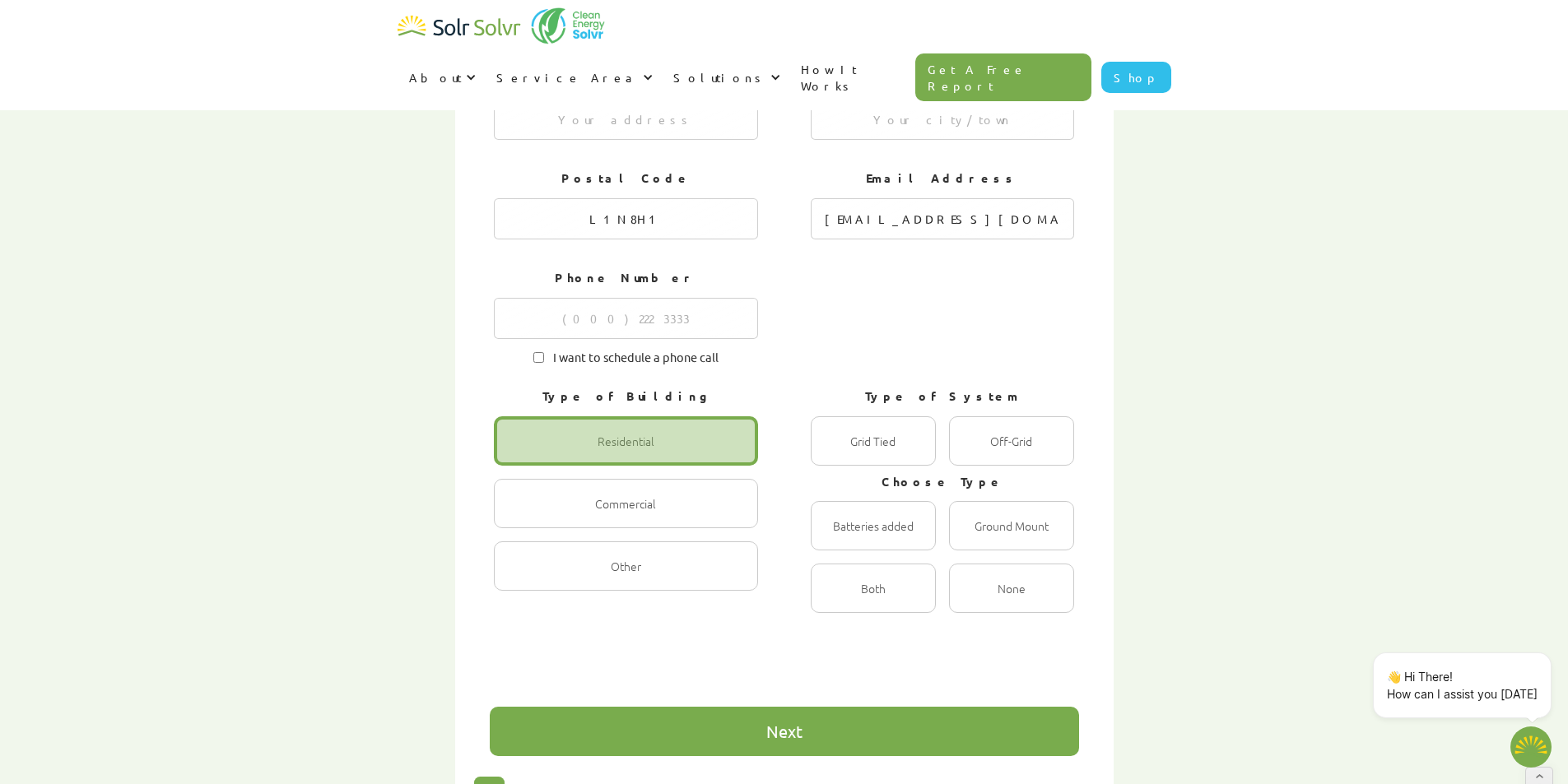
scroll to position [770, 0]
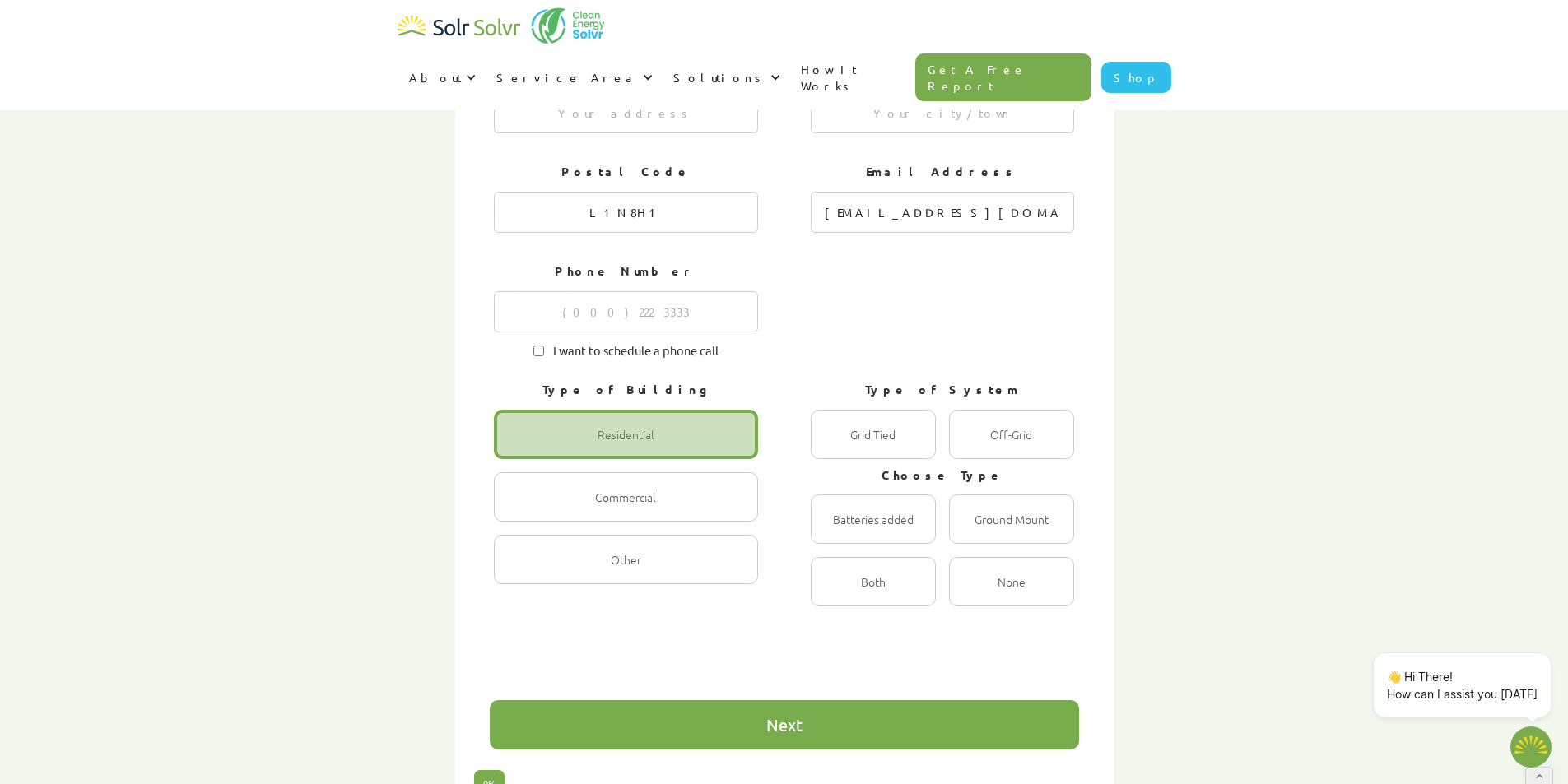
type textarea "x"
